Goal: Task Accomplishment & Management: Manage account settings

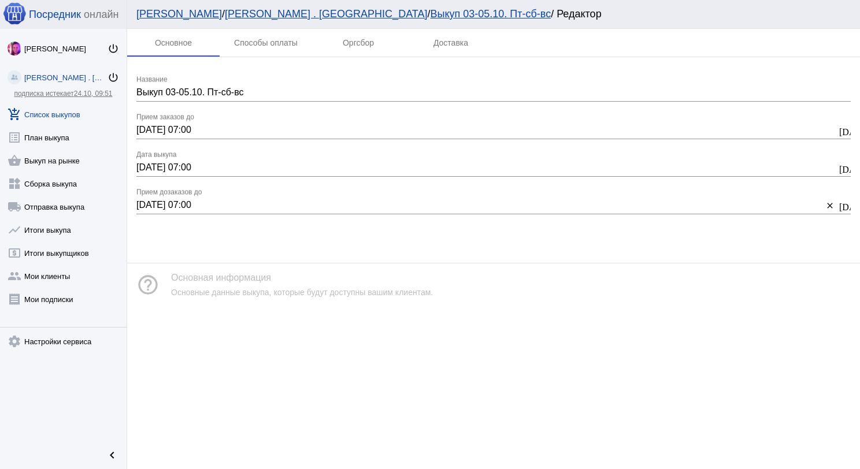
click at [80, 111] on link "add_shopping_cart Список выкупов" at bounding box center [63, 112] width 127 height 23
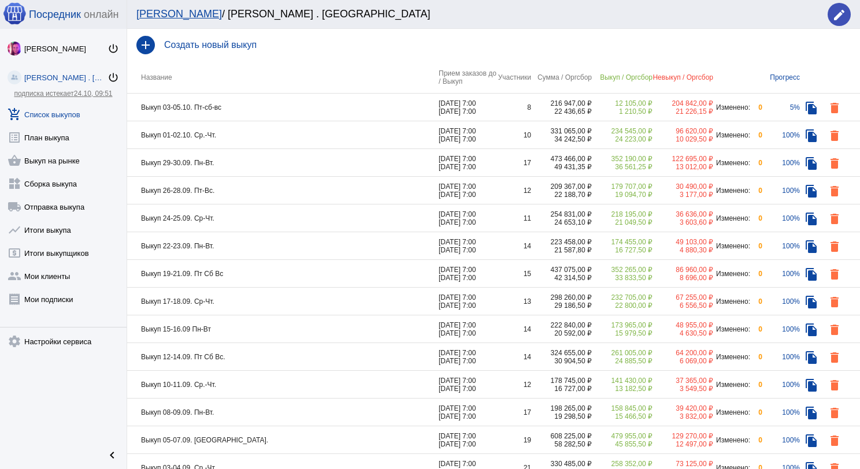
click at [291, 110] on td "Выкуп 03-05.10. Пт-сб-вс" at bounding box center [283, 108] width 312 height 28
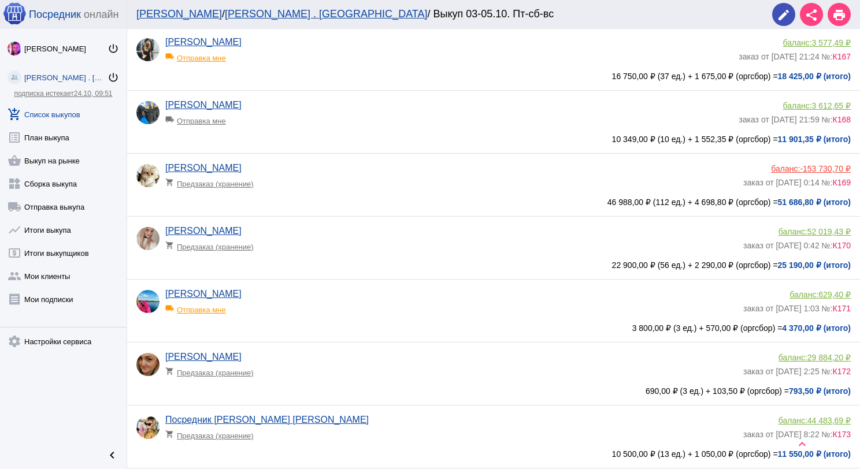
scroll to position [58, 0]
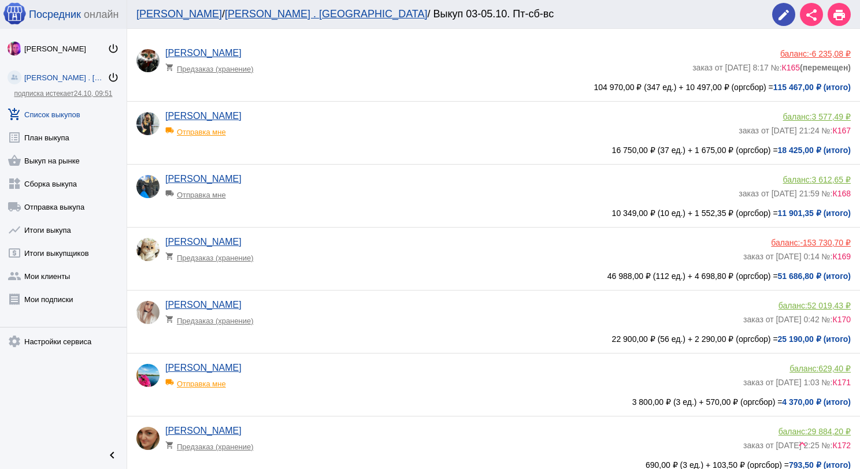
click at [382, 196] on app-delivery-type "local_shipping Отправка мне" at bounding box center [449, 191] width 568 height 15
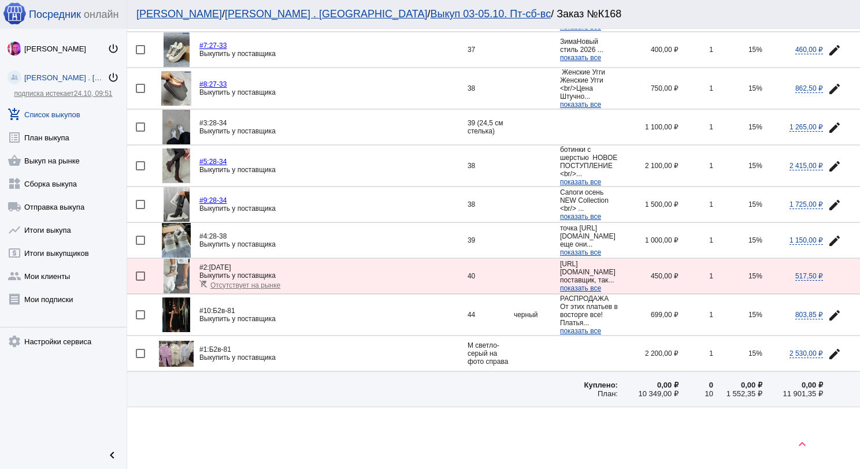
scroll to position [12, 0]
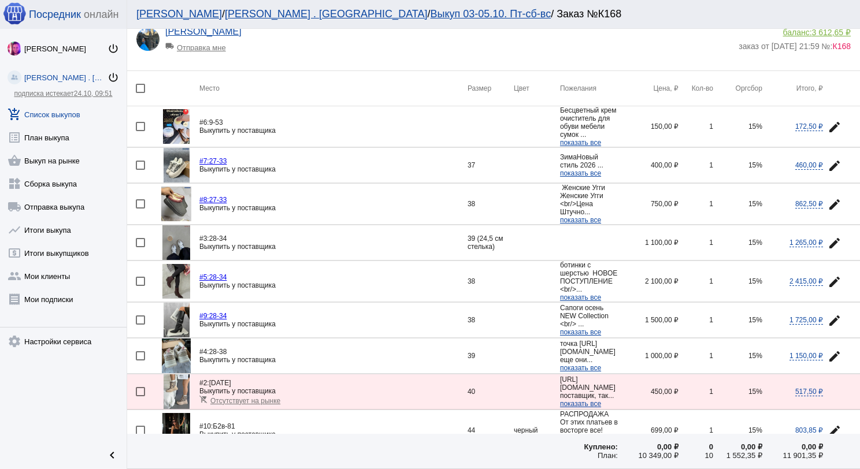
click at [50, 111] on link "add_shopping_cart Список выкупов" at bounding box center [63, 112] width 127 height 23
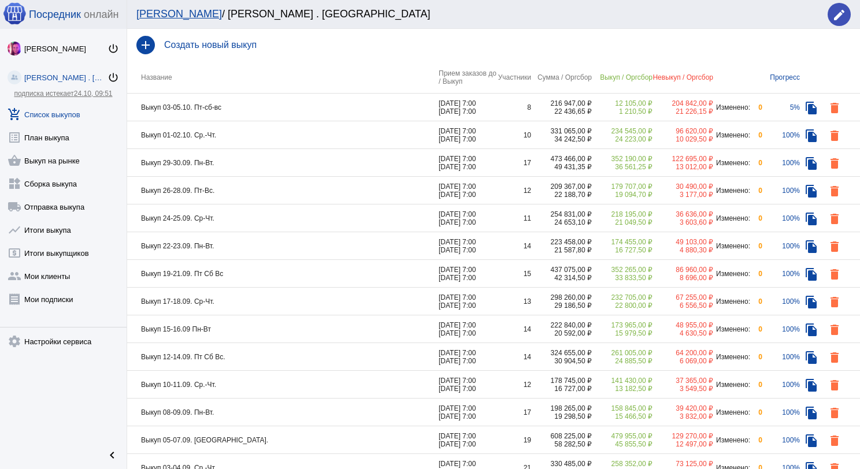
click at [271, 185] on td "Выкуп 26-28.09. Пт-Вс." at bounding box center [283, 191] width 312 height 28
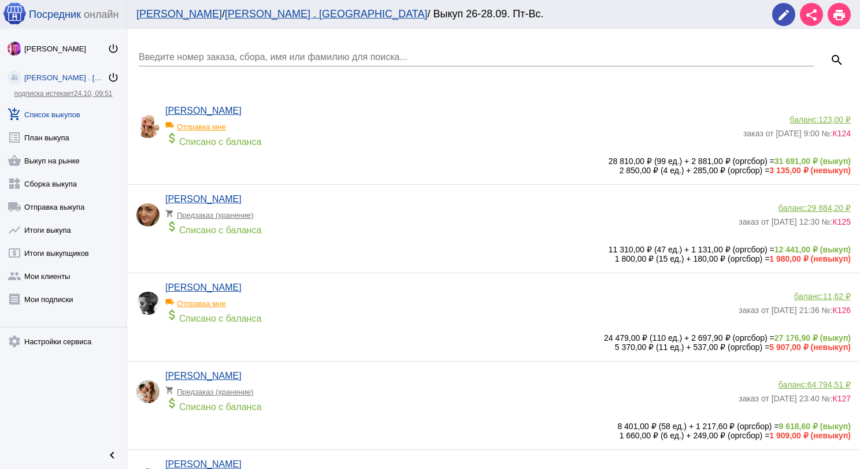
click at [270, 63] on div "Введите номер заказа, сбора, имя или фамилию для поиска..." at bounding box center [476, 53] width 675 height 26
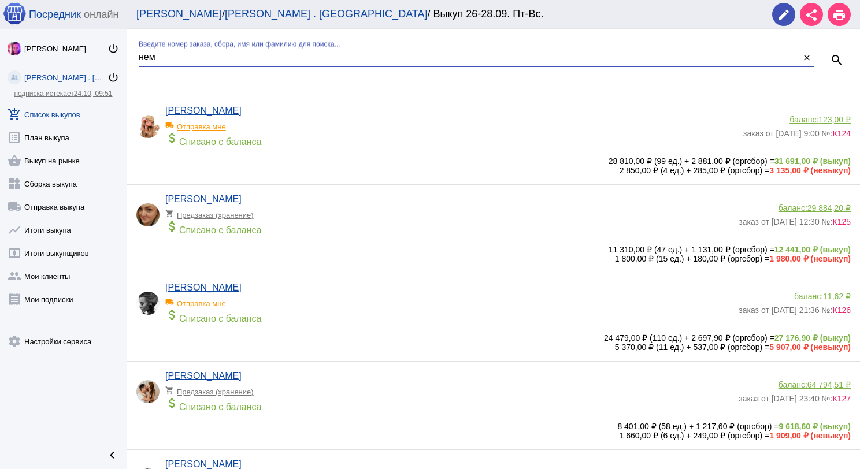
type input "нем"
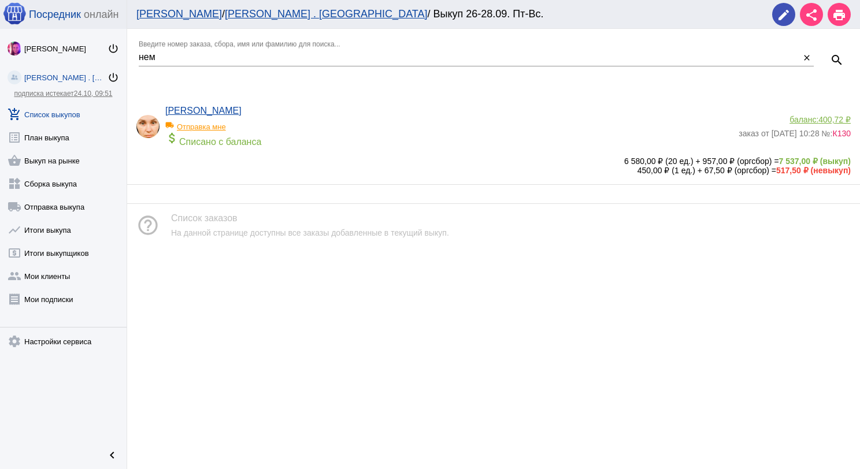
click at [354, 112] on div "[PERSON_NAME] local_shipping Отправка мне attach_money Списано с баланса" at bounding box center [451, 129] width 573 height 47
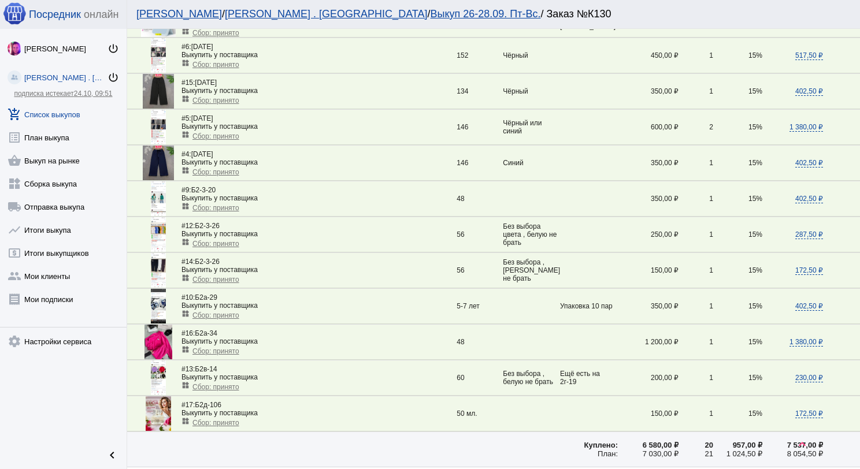
scroll to position [405, 0]
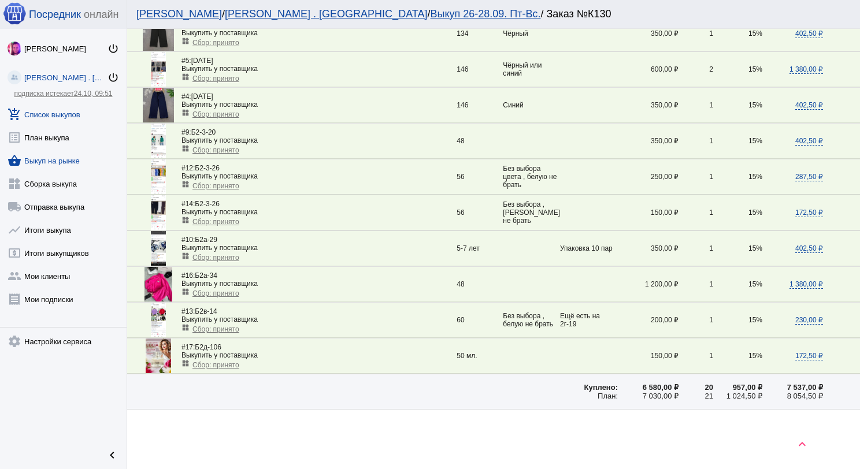
click at [60, 162] on link "shopping_basket Выкуп на рынке" at bounding box center [63, 158] width 127 height 23
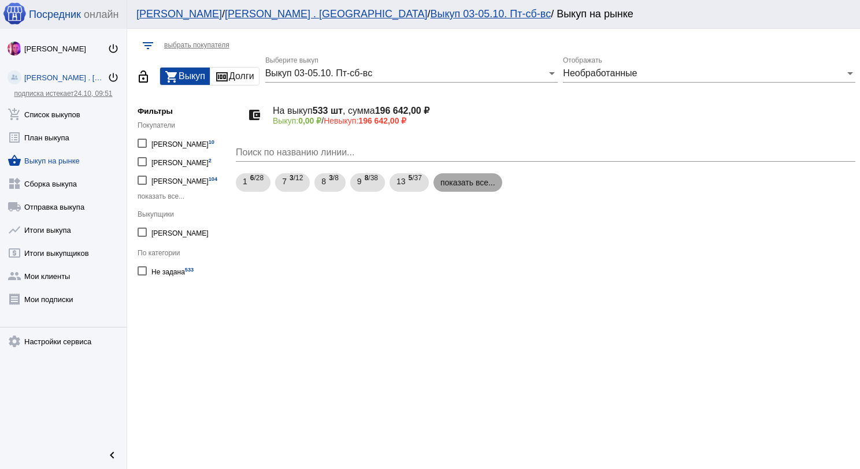
click at [451, 186] on mat-chip "показать все..." at bounding box center [467, 182] width 69 height 18
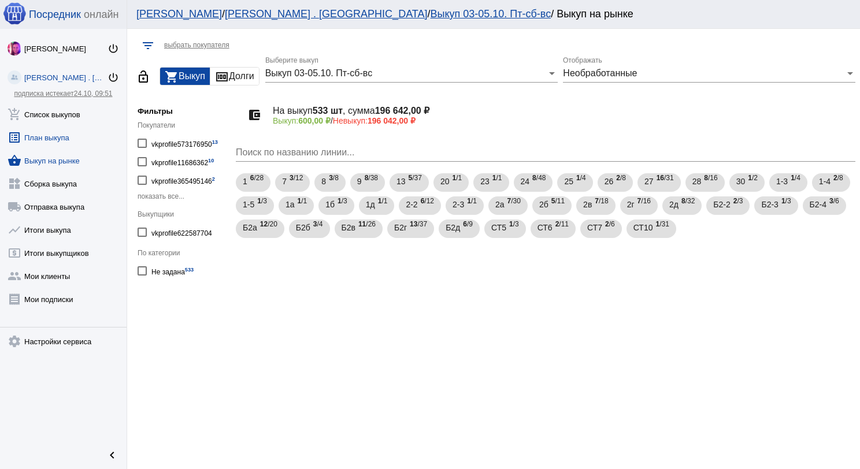
click at [61, 139] on link "list_alt План выкупа" at bounding box center [63, 135] width 127 height 23
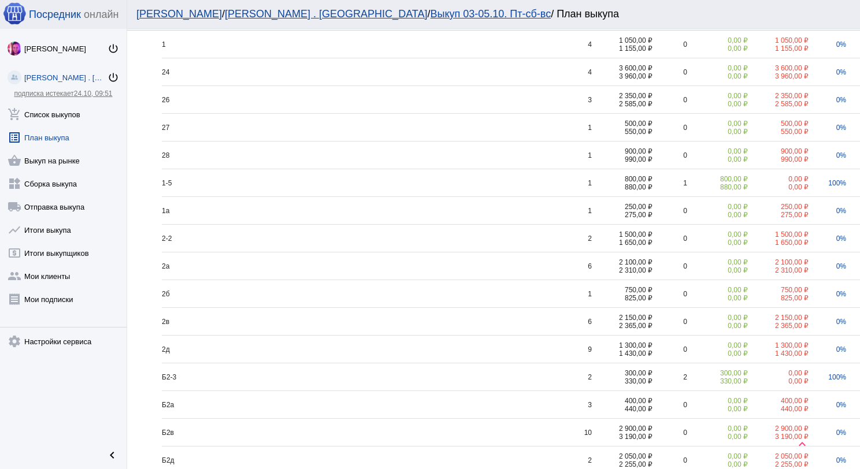
scroll to position [231, 0]
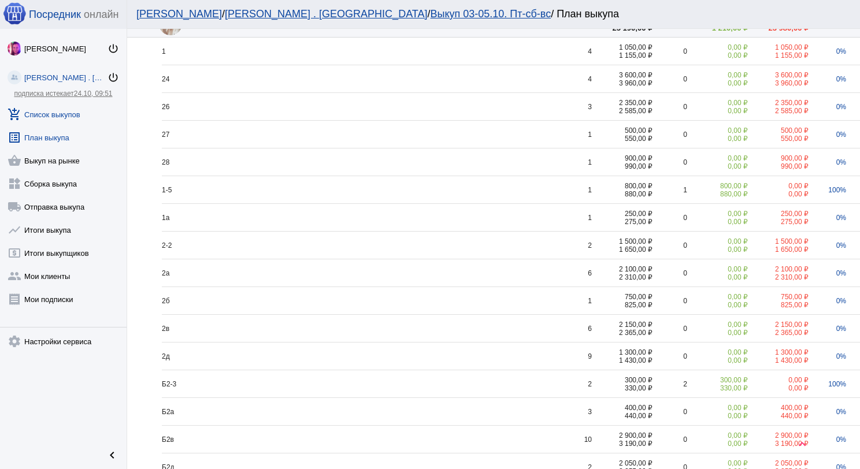
click at [70, 114] on link "add_shopping_cart Список выкупов" at bounding box center [63, 112] width 127 height 23
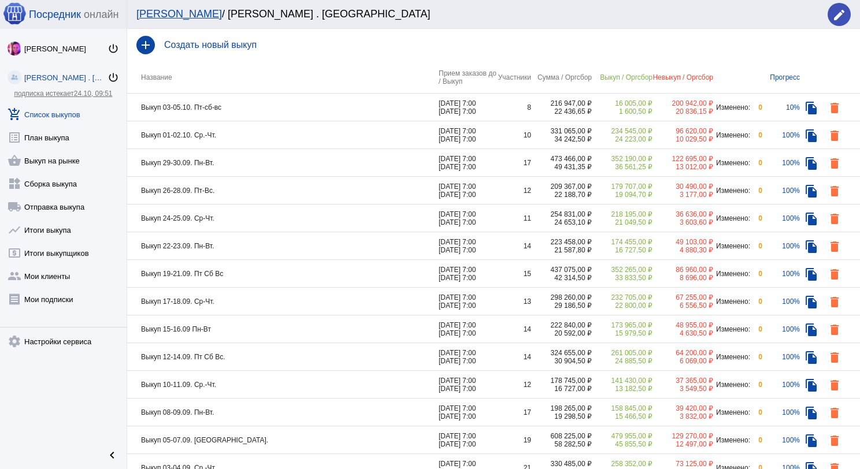
click at [265, 111] on td "Выкуп 03-05.10. Пт-сб-вс" at bounding box center [283, 108] width 312 height 28
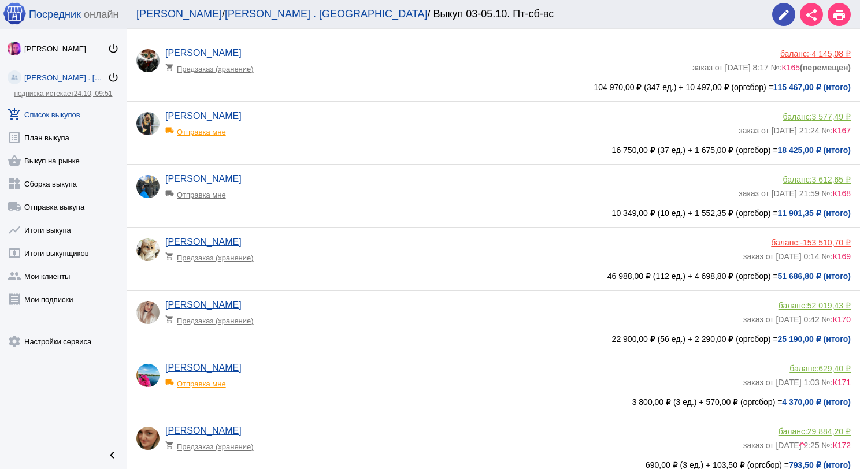
scroll to position [58, 0]
click at [365, 199] on app-delivery-type "local_shipping Отправка мне" at bounding box center [449, 191] width 568 height 15
